Goal: Transaction & Acquisition: Book appointment/travel/reservation

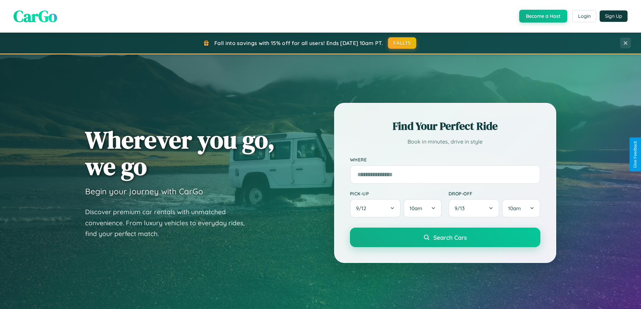
scroll to position [290, 0]
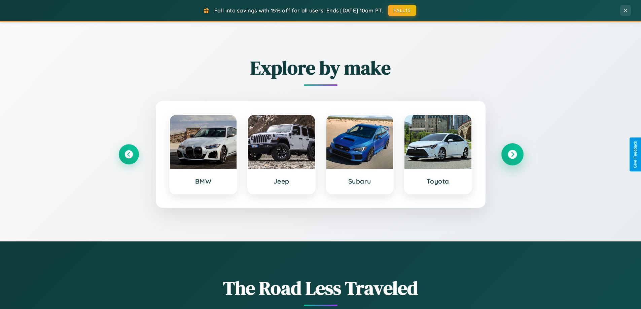
click at [512, 155] on icon at bounding box center [512, 154] width 9 height 9
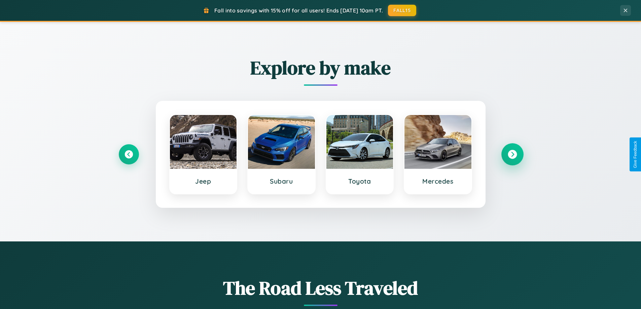
click at [512, 155] on icon at bounding box center [512, 154] width 9 height 9
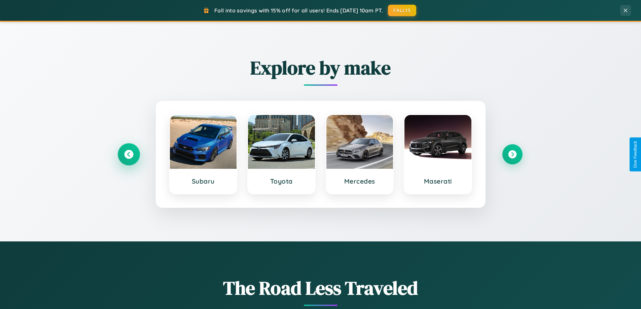
click at [129, 155] on icon at bounding box center [128, 154] width 9 height 9
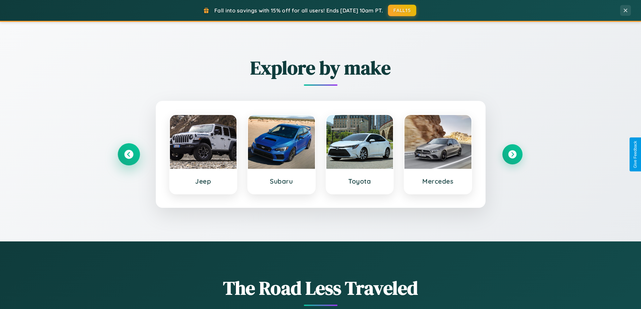
click at [129, 155] on icon at bounding box center [128, 154] width 9 height 9
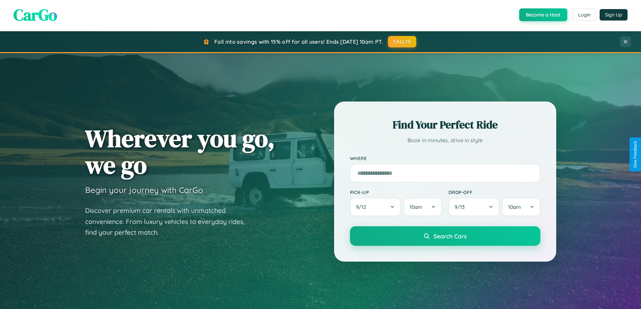
scroll to position [0, 0]
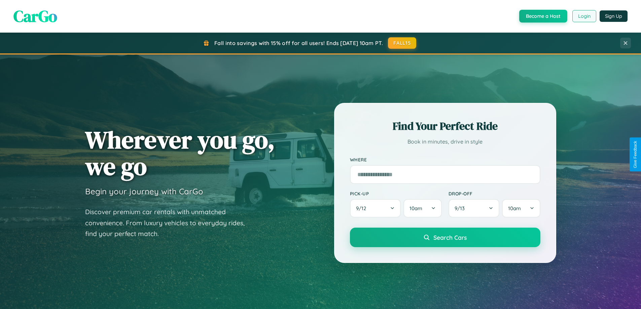
click at [584, 16] on button "Login" at bounding box center [585, 16] width 24 height 12
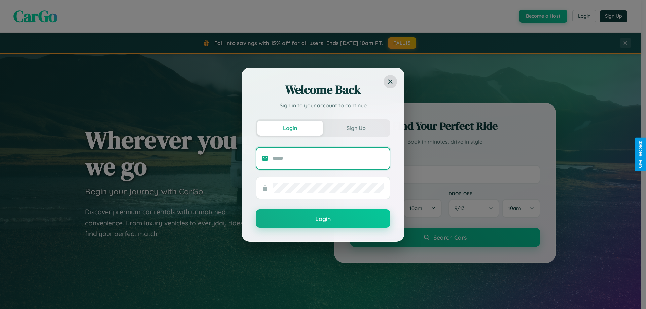
click at [329, 158] on input "text" at bounding box center [329, 158] width 112 height 11
type input "**********"
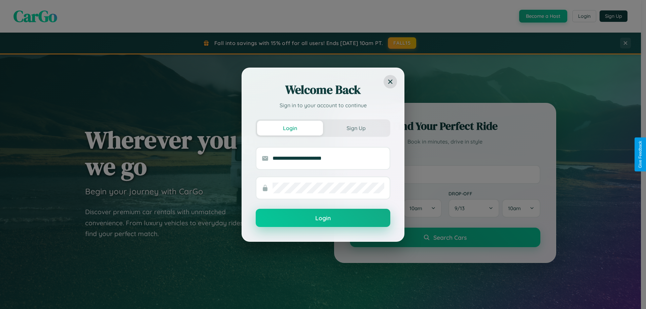
click at [323, 218] on button "Login" at bounding box center [323, 218] width 135 height 18
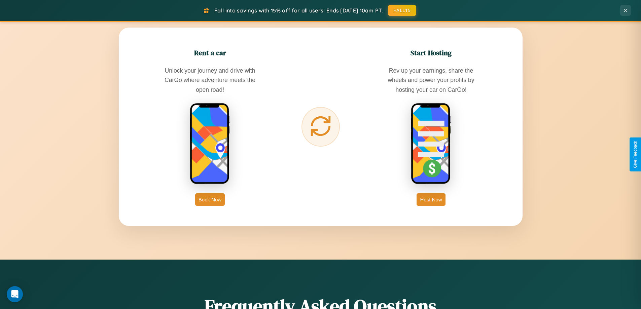
scroll to position [1295, 0]
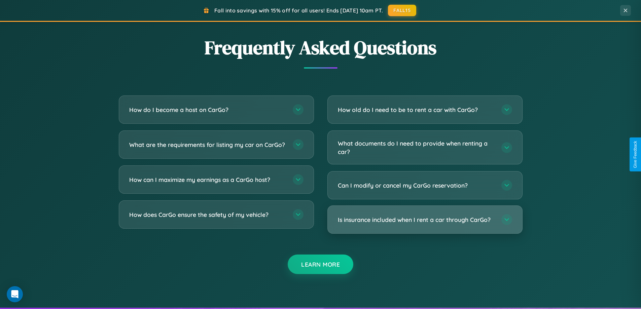
click at [425, 220] on h3 "Is insurance included when I rent a car through CarGo?" at bounding box center [416, 220] width 157 height 8
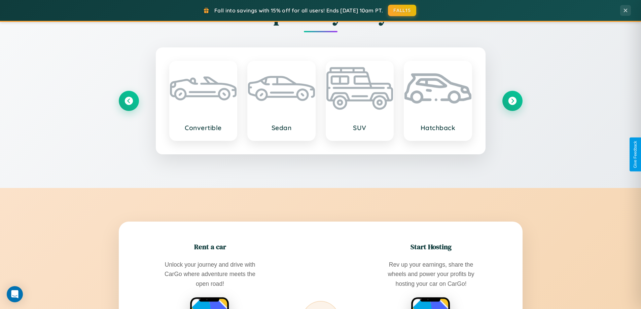
scroll to position [789, 0]
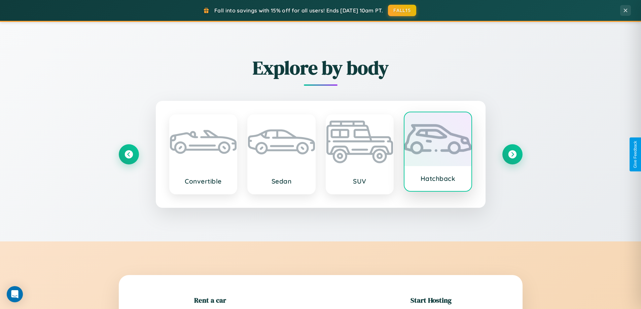
click at [438, 154] on div at bounding box center [438, 139] width 67 height 54
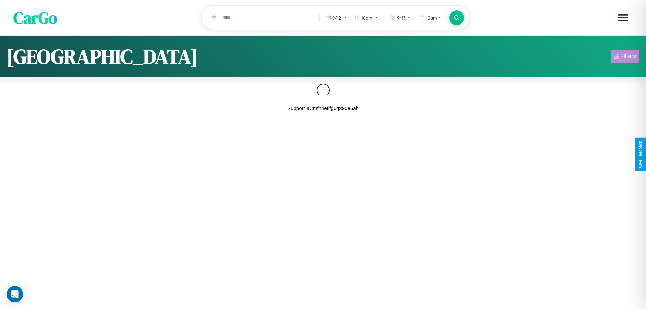
click at [625, 58] on div "Filters" at bounding box center [628, 56] width 15 height 7
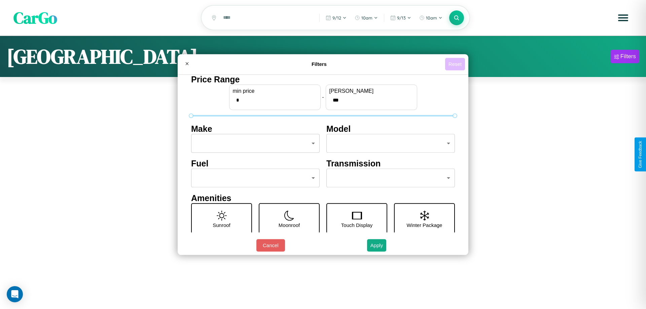
click at [455, 64] on button "Reset" at bounding box center [455, 64] width 20 height 12
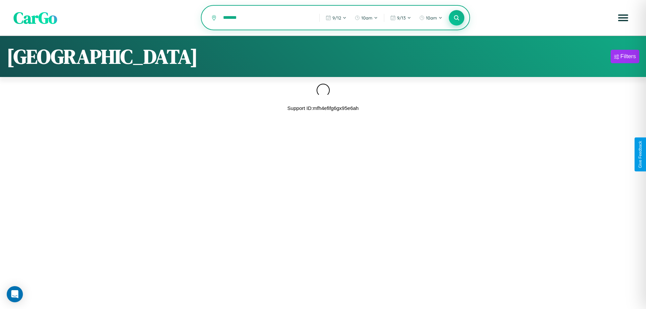
type input "*******"
click at [457, 18] on icon at bounding box center [456, 17] width 6 height 6
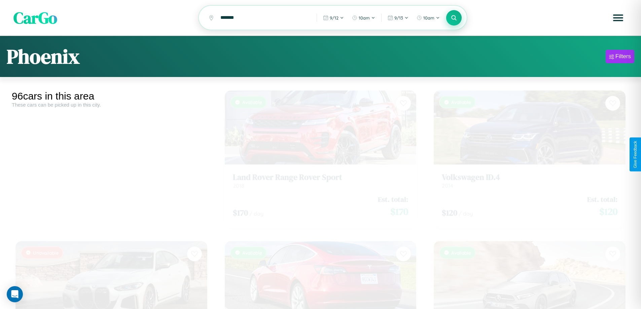
scroll to position [1150, 0]
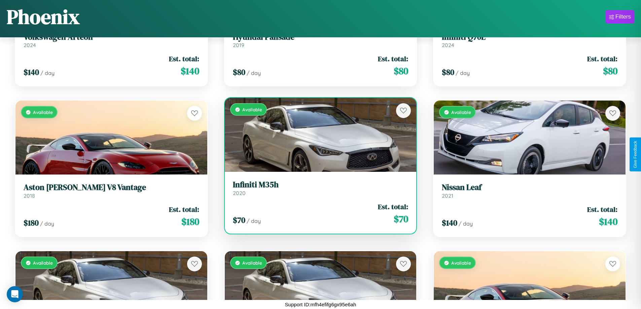
click at [318, 190] on link "Infiniti M35h 2020" at bounding box center [321, 188] width 176 height 16
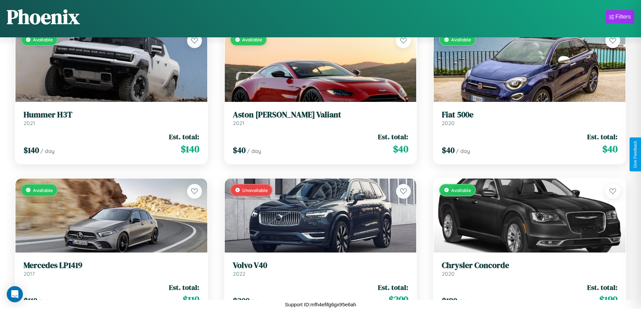
scroll to position [4725, 0]
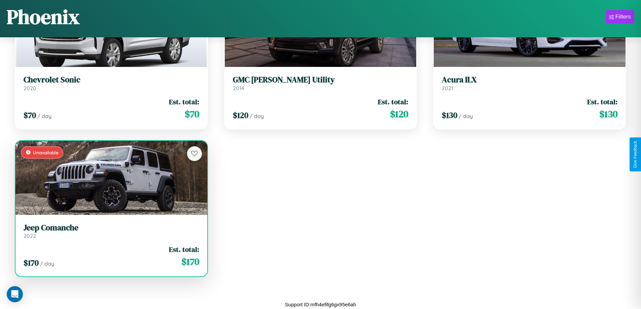
click at [110, 178] on div "Unavailable" at bounding box center [111, 178] width 192 height 74
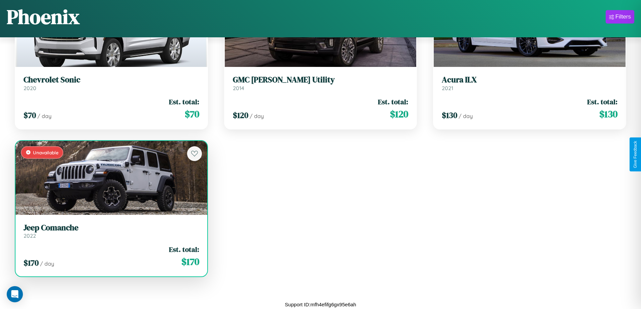
click at [110, 178] on div "Unavailable" at bounding box center [111, 178] width 192 height 74
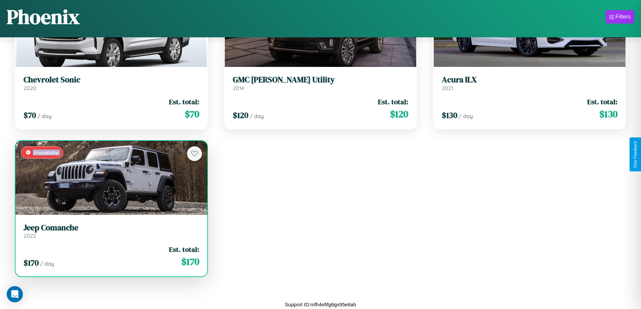
click at [110, 178] on div "Unavailable" at bounding box center [111, 178] width 192 height 74
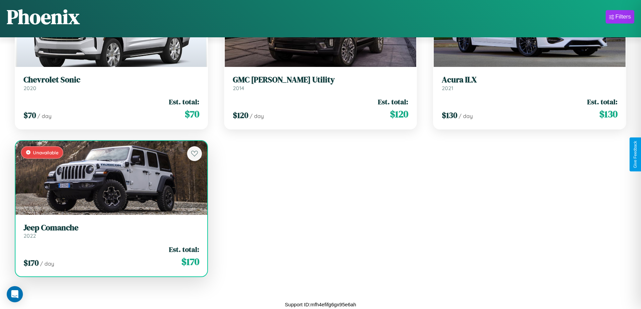
click at [110, 178] on div "Unavailable" at bounding box center [111, 178] width 192 height 74
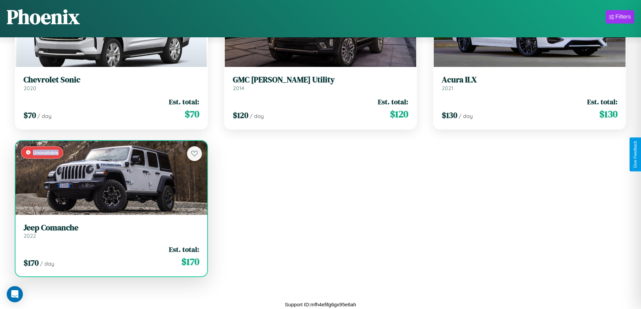
click at [110, 178] on div "Unavailable" at bounding box center [111, 178] width 192 height 74
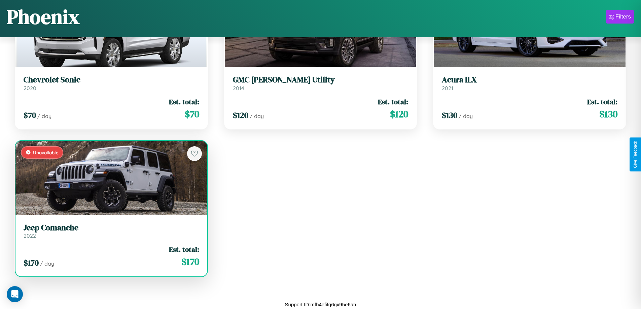
click at [110, 231] on h3 "Jeep Comanche" at bounding box center [112, 228] width 176 height 10
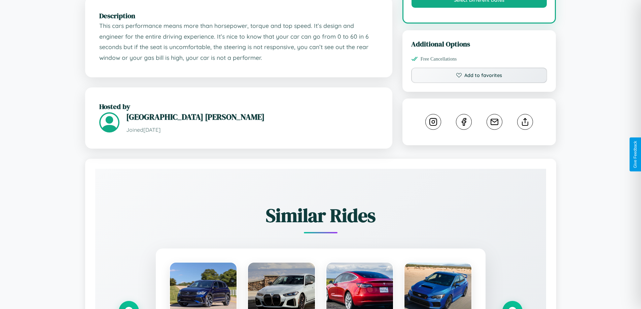
scroll to position [402, 0]
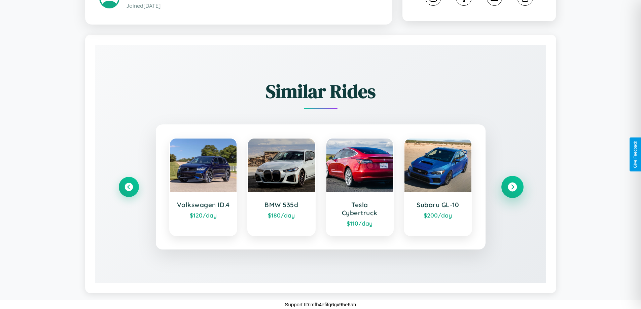
click at [512, 187] on icon at bounding box center [512, 187] width 9 height 9
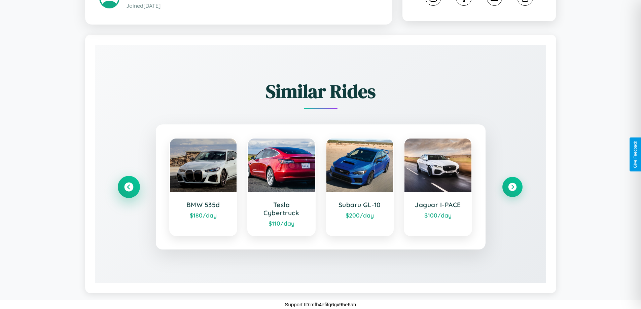
click at [129, 187] on icon at bounding box center [128, 187] width 9 height 9
